Goal: Navigation & Orientation: Go to known website

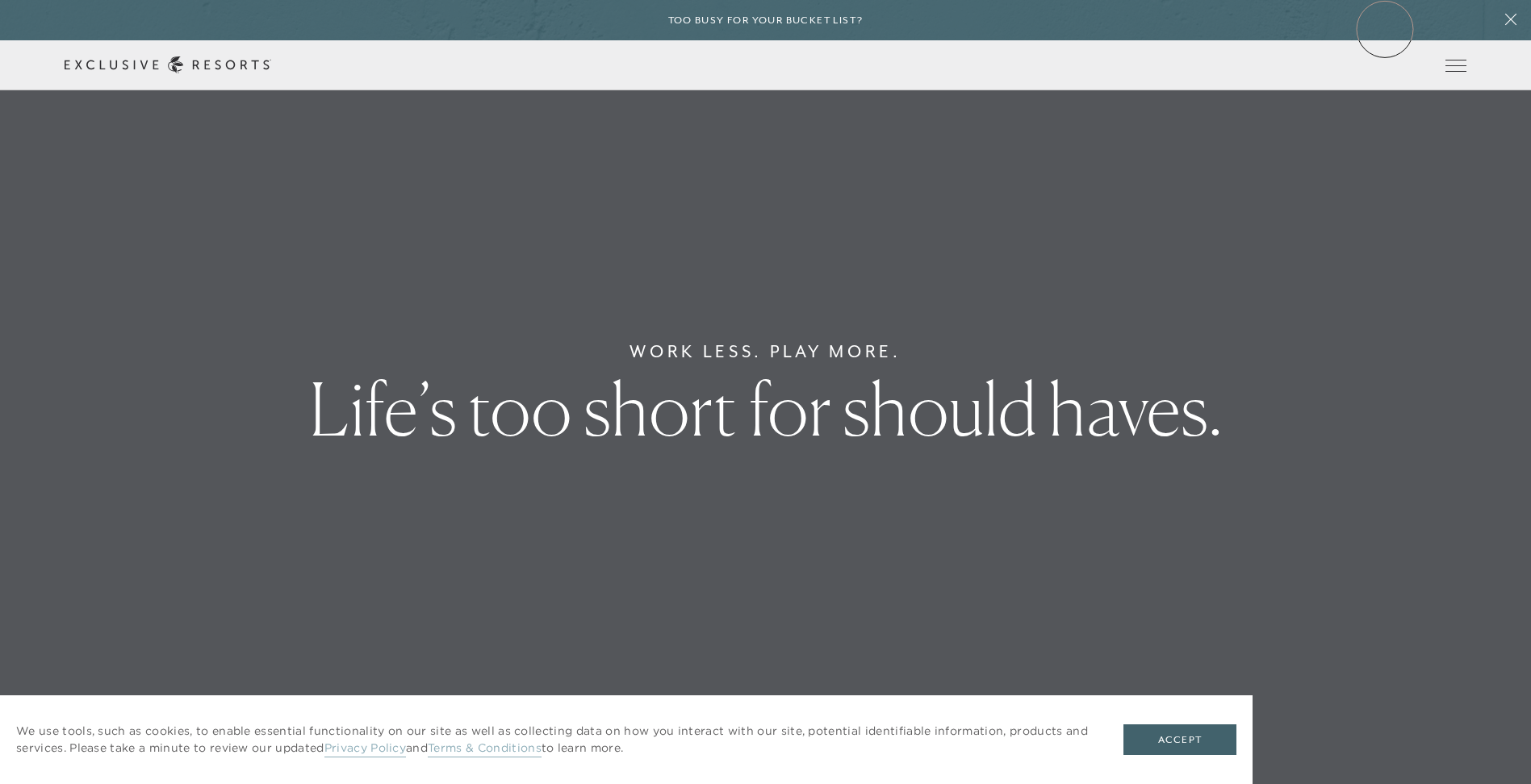
click at [1385, 29] on header "Skip to main content Too busy for your bucket list? Not a bucket list. A bluepr…" at bounding box center [765, 45] width 1531 height 90
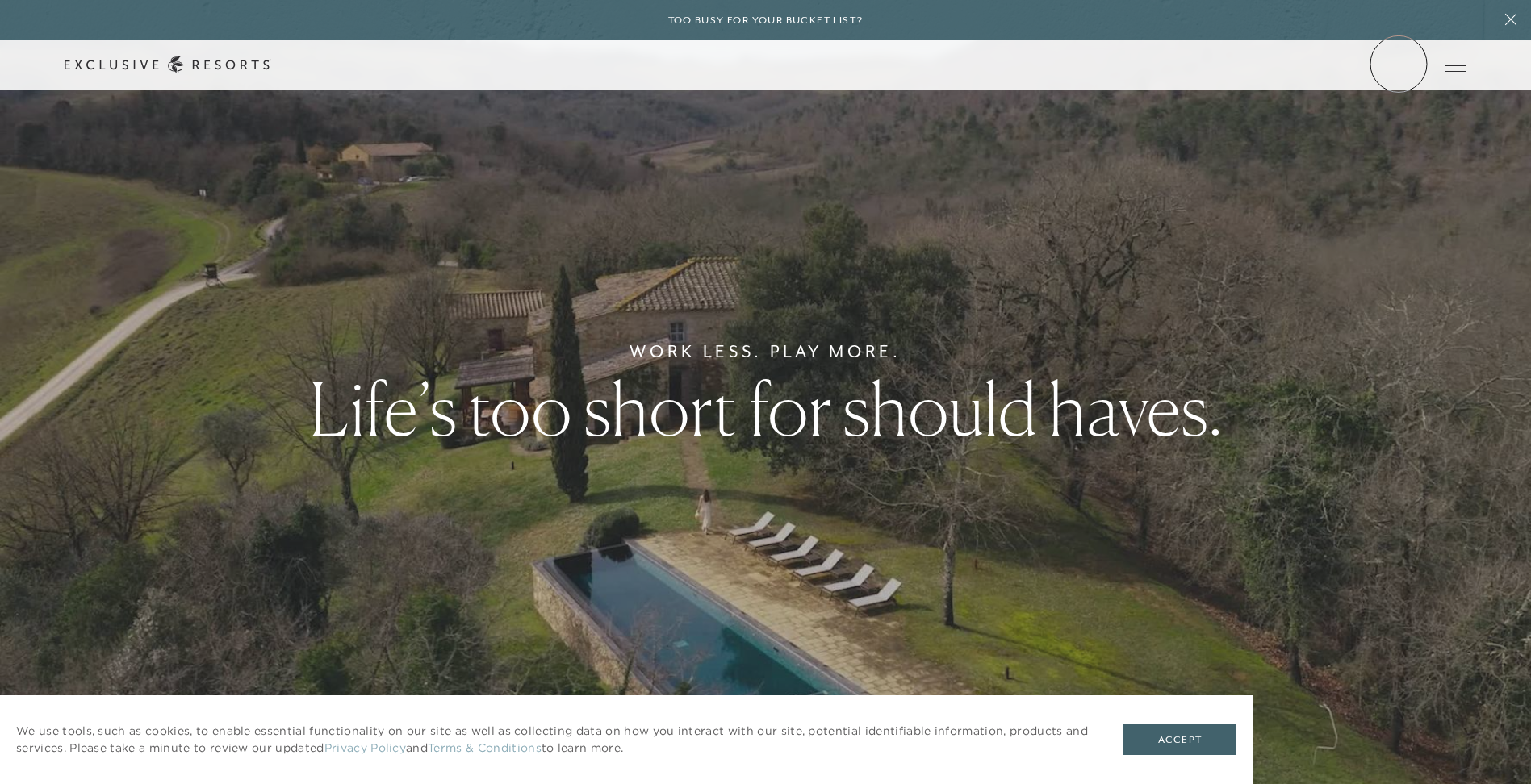
click at [0, 0] on link "Member Login" at bounding box center [0, 0] width 0 height 0
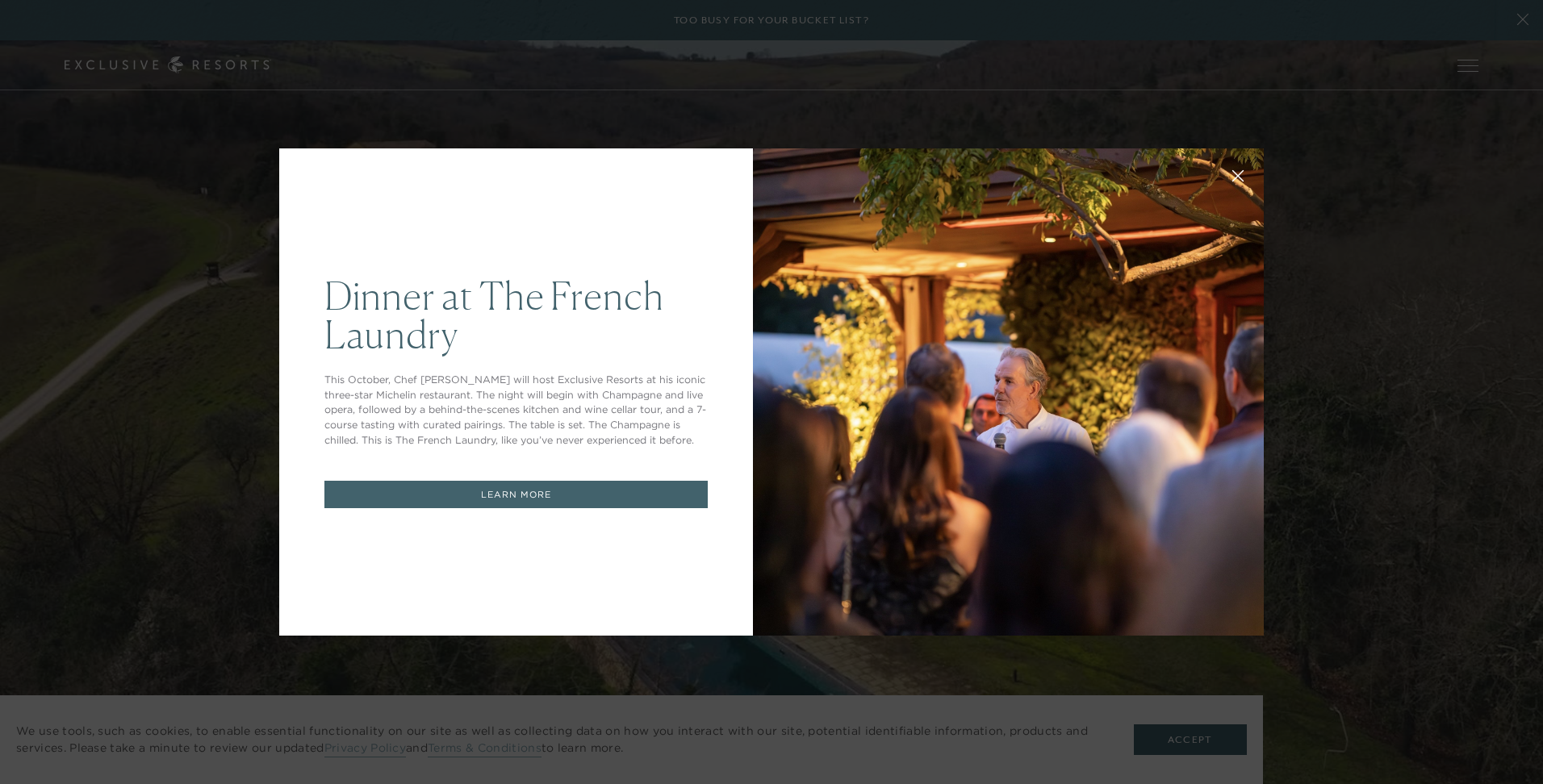
click at [565, 502] on link "LEARN MORE" at bounding box center [516, 495] width 383 height 29
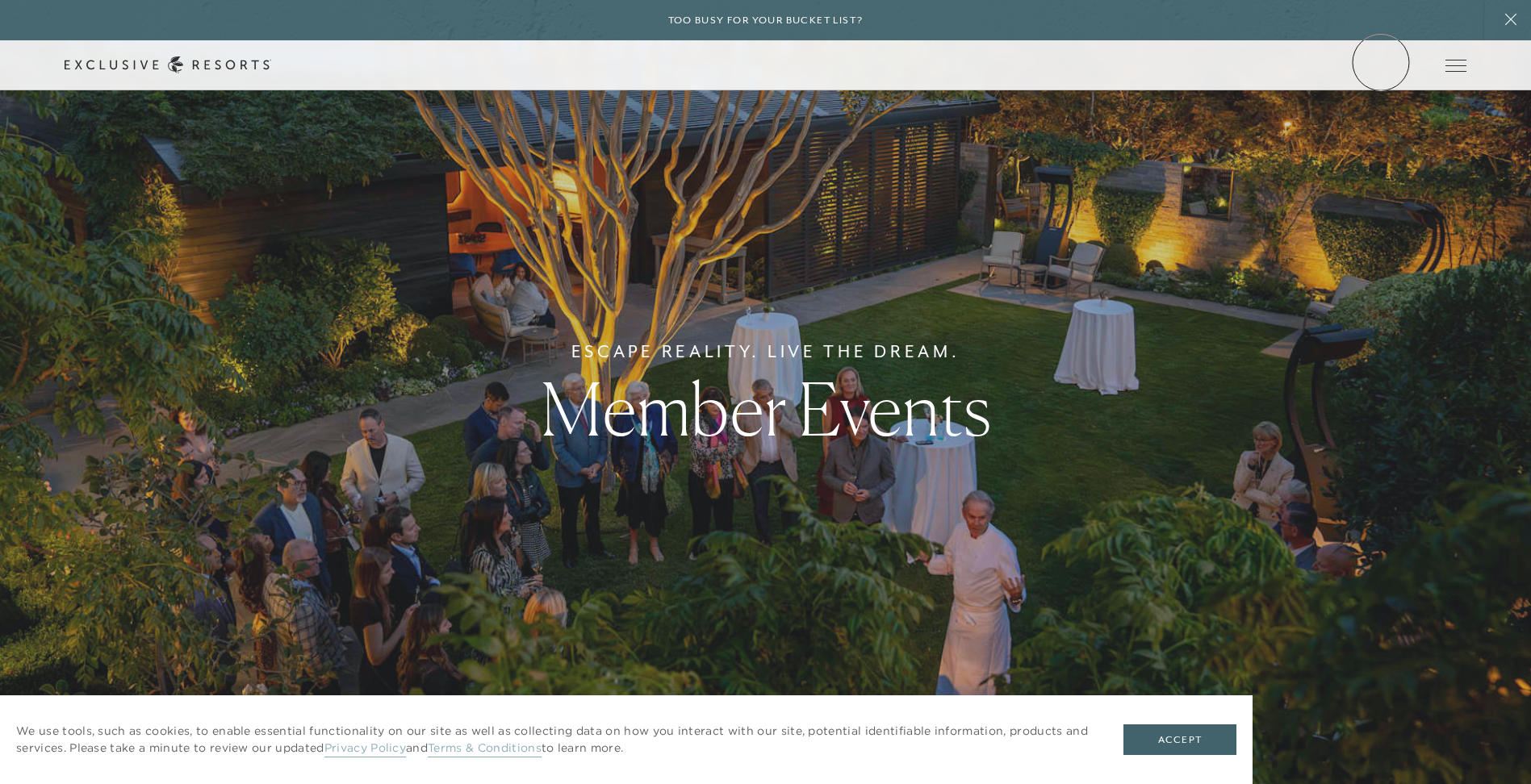
click at [0, 0] on link "Member Login" at bounding box center [0, 0] width 0 height 0
